Goal: Navigation & Orientation: Find specific page/section

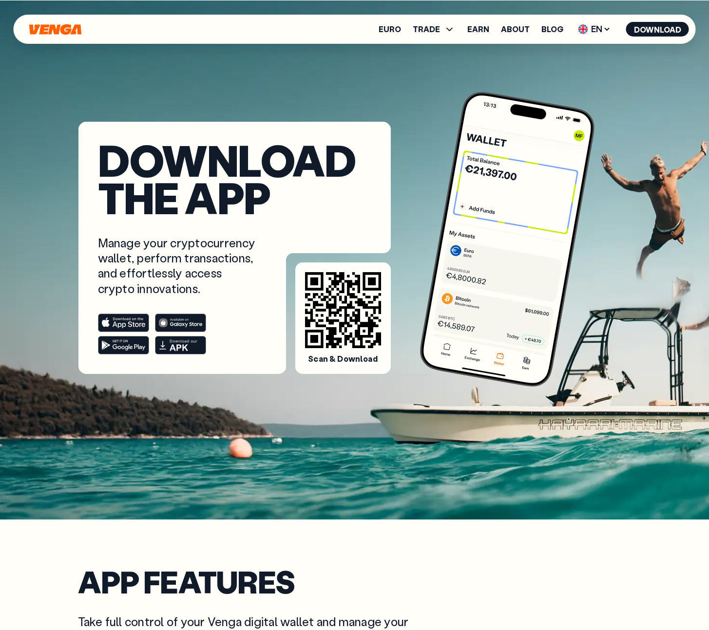
click at [181, 319] on icon at bounding box center [186, 322] width 32 height 9
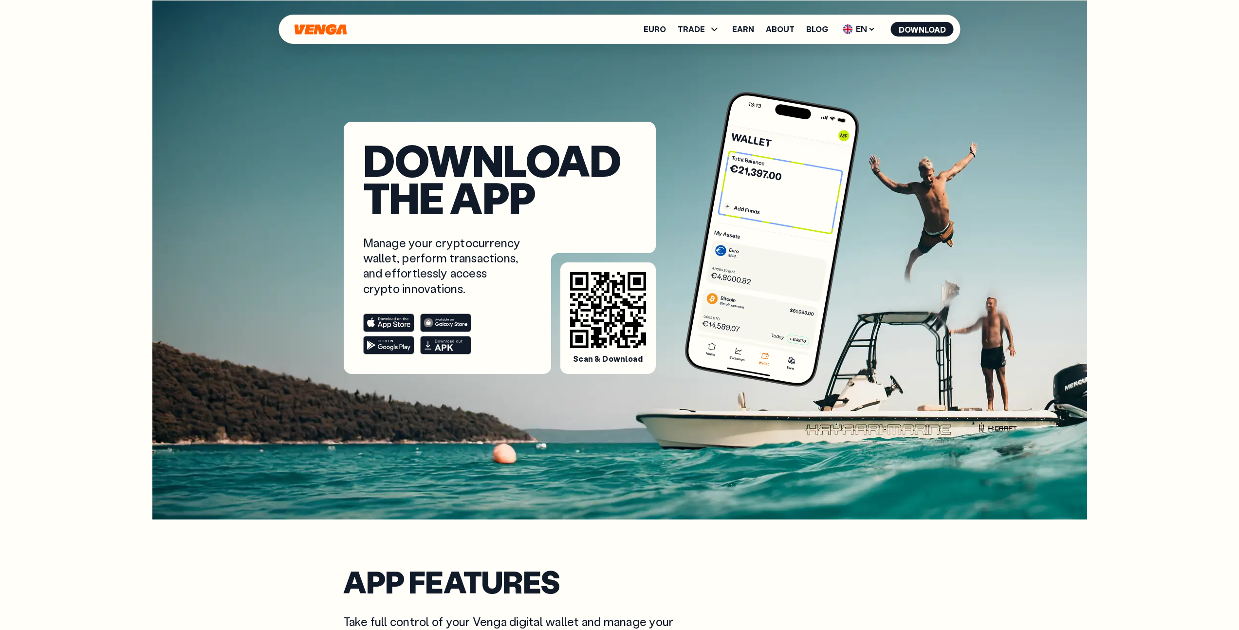
scroll to position [79, 0]
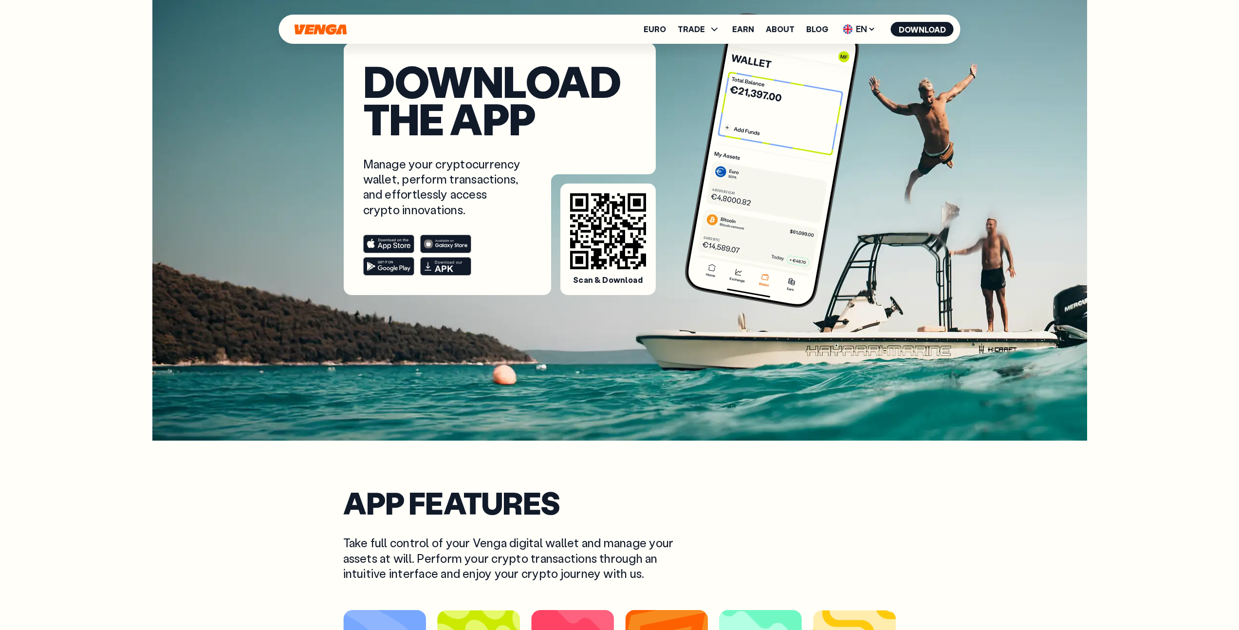
click at [438, 244] on icon at bounding box center [451, 244] width 32 height 9
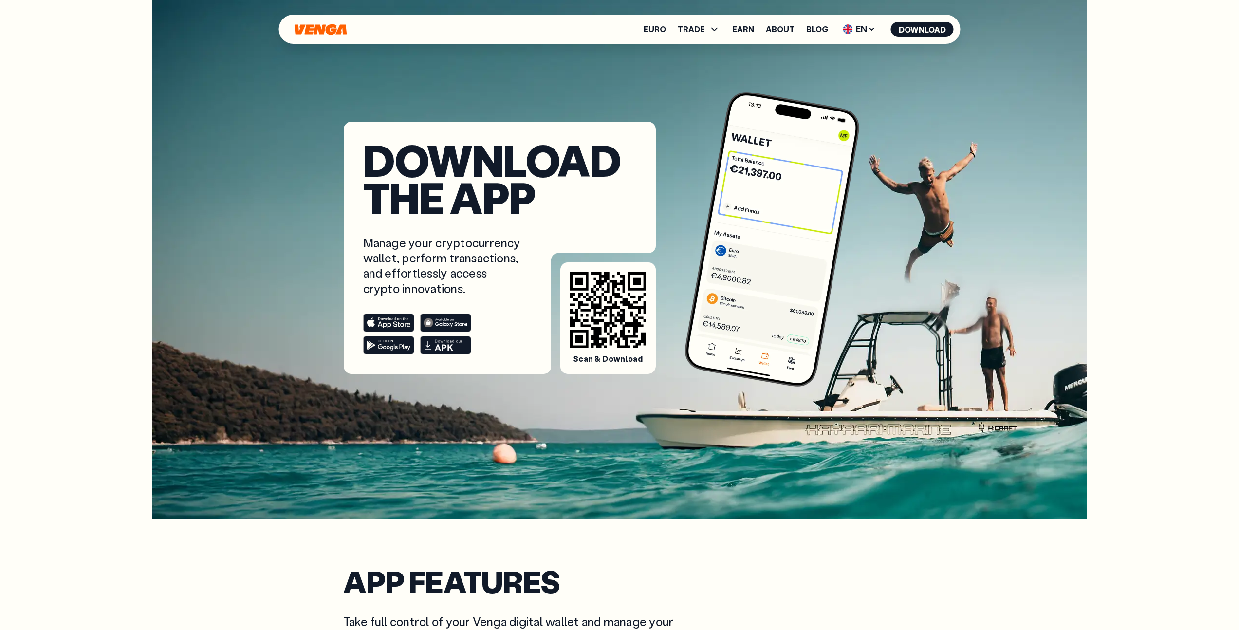
scroll to position [79, 0]
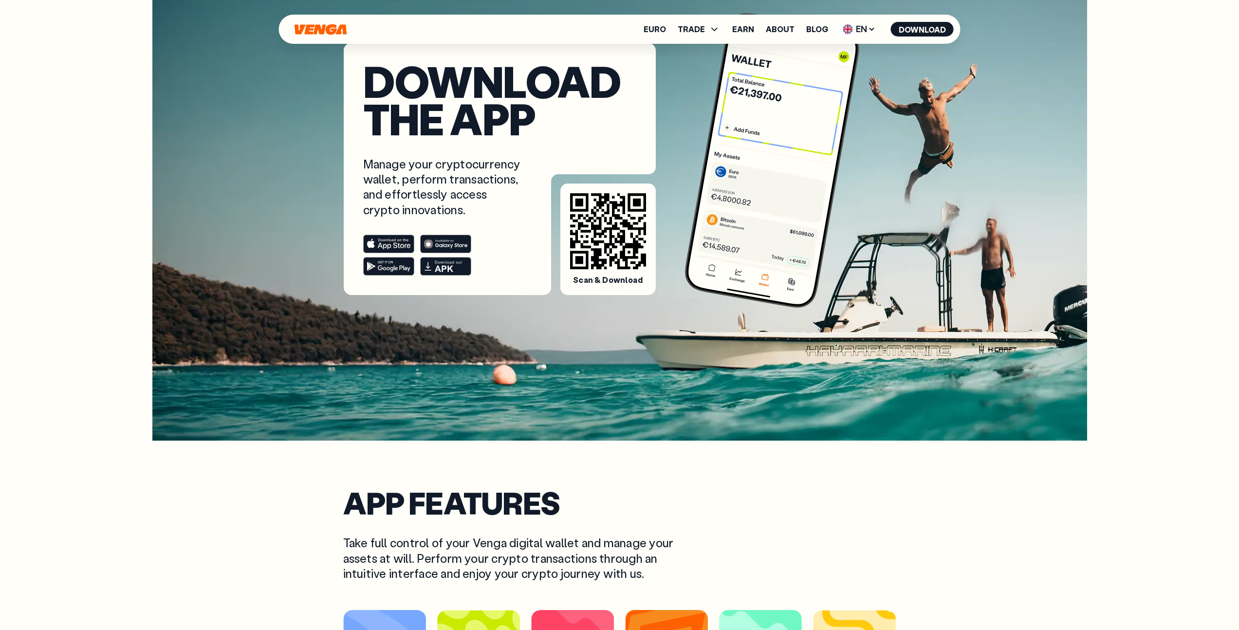
click at [450, 245] on rect at bounding box center [445, 244] width 51 height 18
click at [390, 248] on rect at bounding box center [388, 244] width 51 height 18
click at [855, 29] on span "EN" at bounding box center [859, 29] width 39 height 16
click at [845, 85] on div "Català - CAT" at bounding box center [834, 86] width 53 height 10
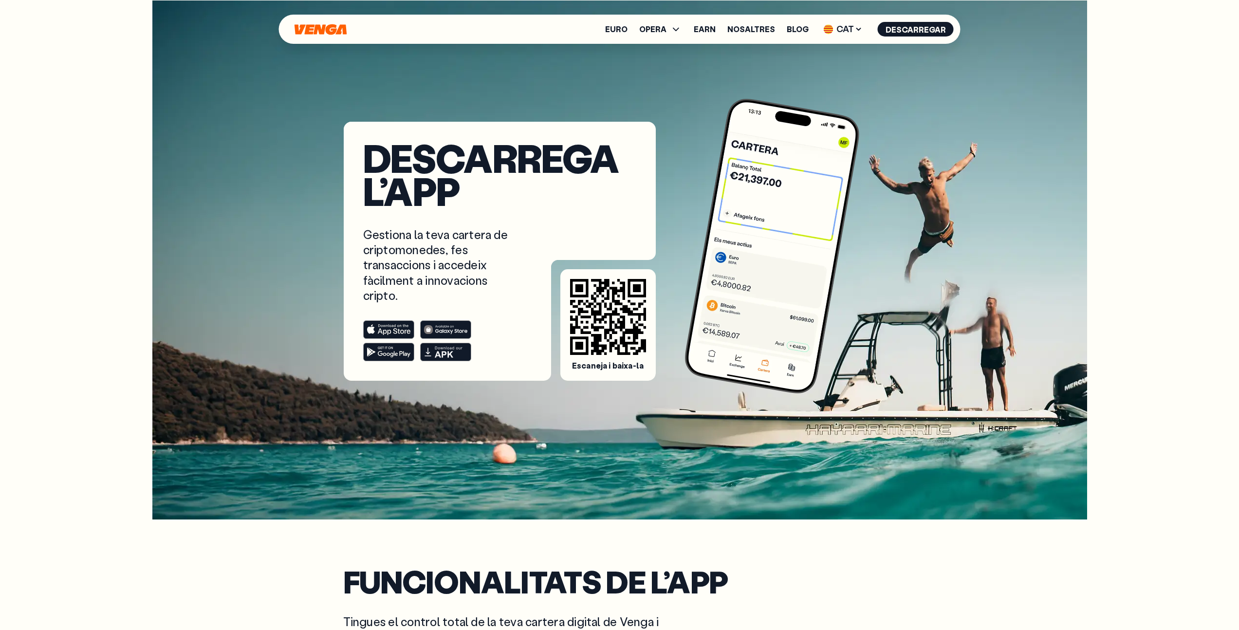
click at [411, 330] on rect at bounding box center [388, 330] width 51 height 18
click at [843, 27] on span "CAT" at bounding box center [844, 29] width 46 height 16
click at [831, 61] on link "Español - ES" at bounding box center [828, 67] width 74 height 19
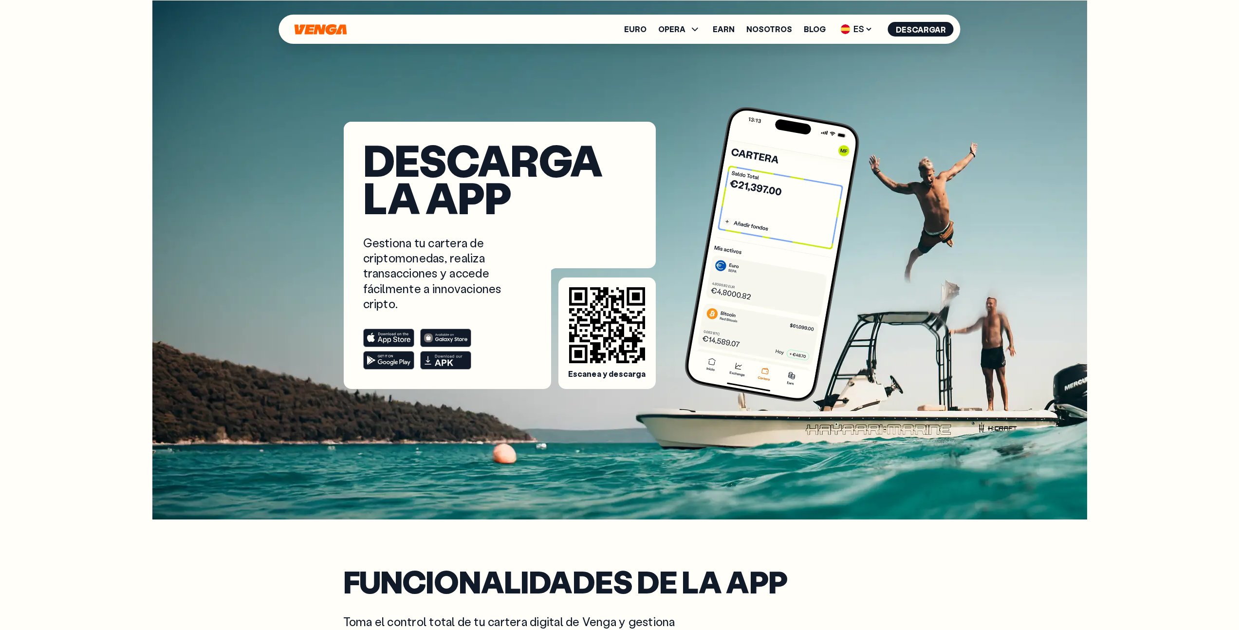
click at [378, 342] on rect at bounding box center [388, 338] width 51 height 18
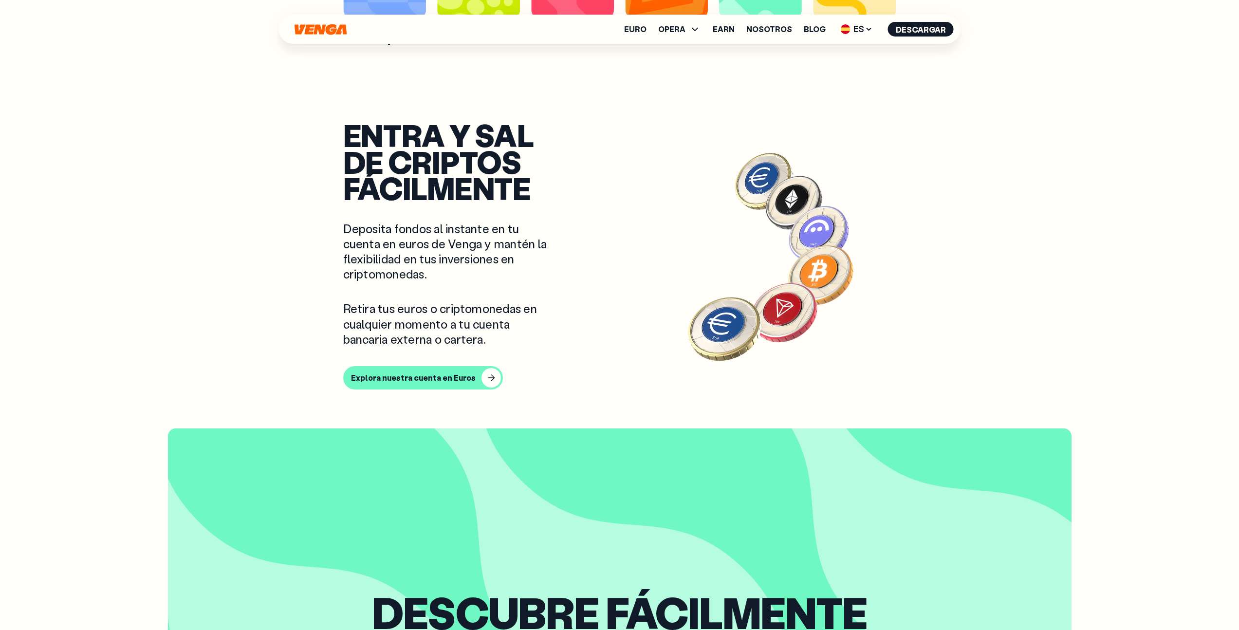
scroll to position [753, 0]
